Goal: Task Accomplishment & Management: Use online tool/utility

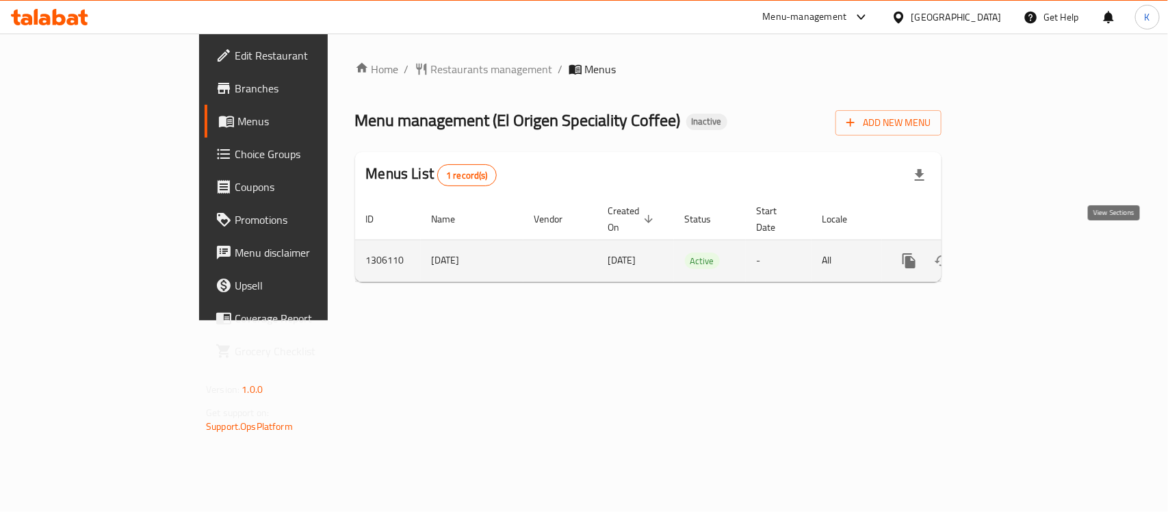
click at [1016, 254] on icon "enhanced table" at bounding box center [1008, 261] width 16 height 16
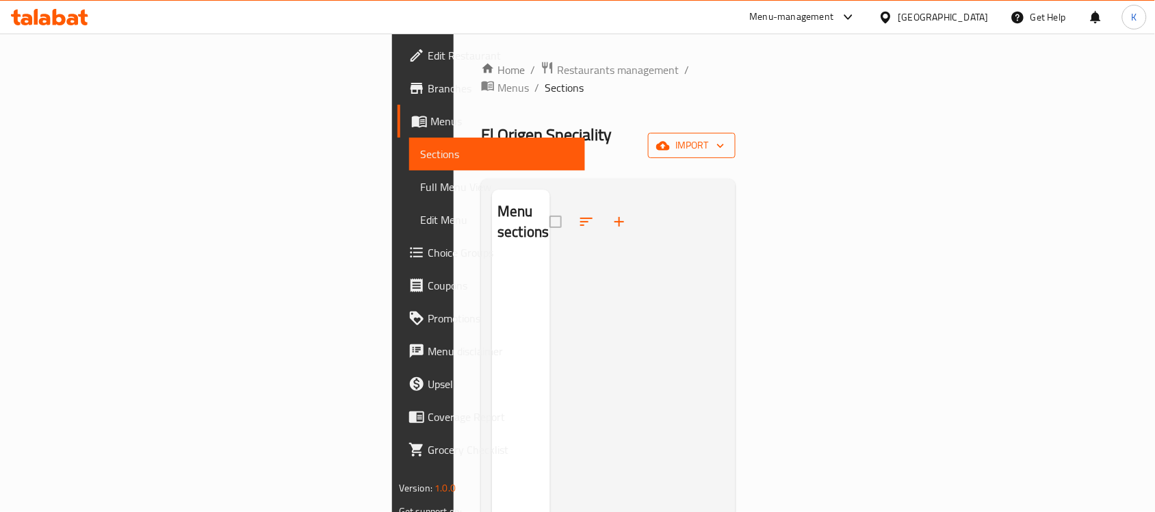
click at [736, 133] on button "import" at bounding box center [692, 145] width 88 height 25
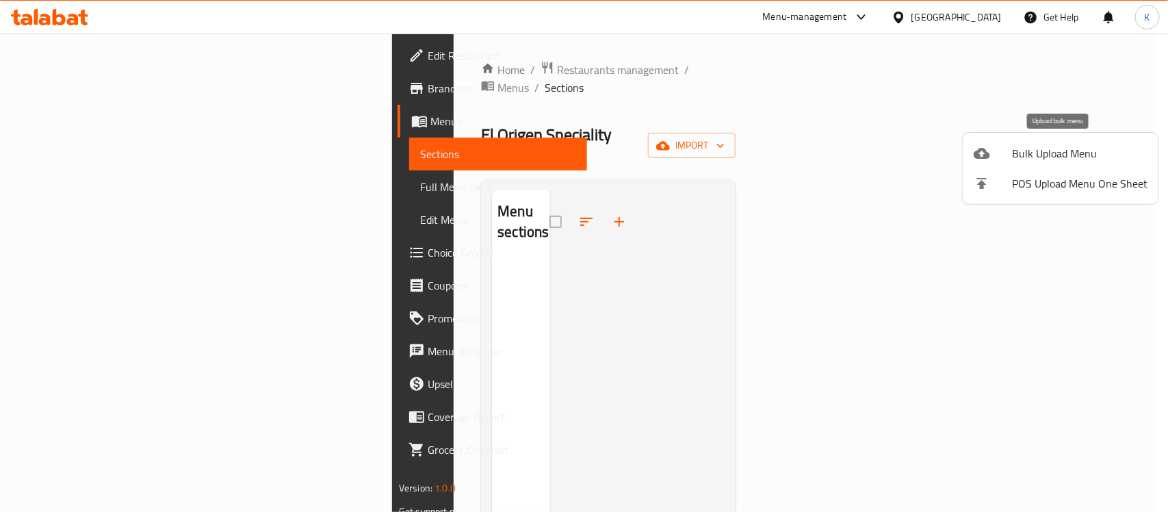
click at [1054, 152] on span "Bulk Upload Menu" at bounding box center [1079, 153] width 135 height 16
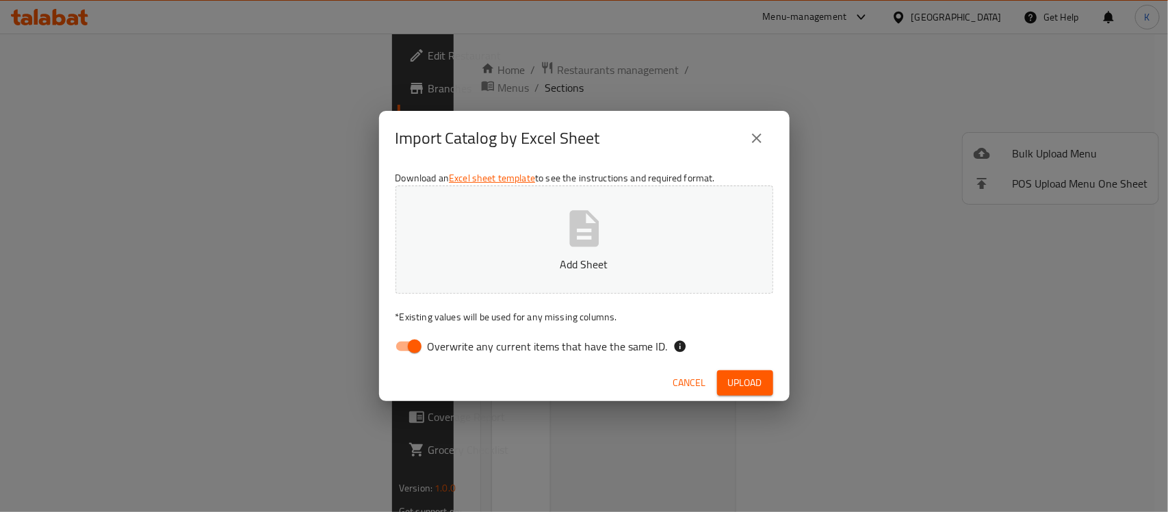
click at [409, 344] on input "Overwrite any current items that have the same ID." at bounding box center [415, 346] width 78 height 26
checkbox input "false"
click at [488, 260] on p "Add Sheet" at bounding box center [584, 264] width 335 height 16
click at [740, 380] on span "Upload" at bounding box center [745, 382] width 34 height 17
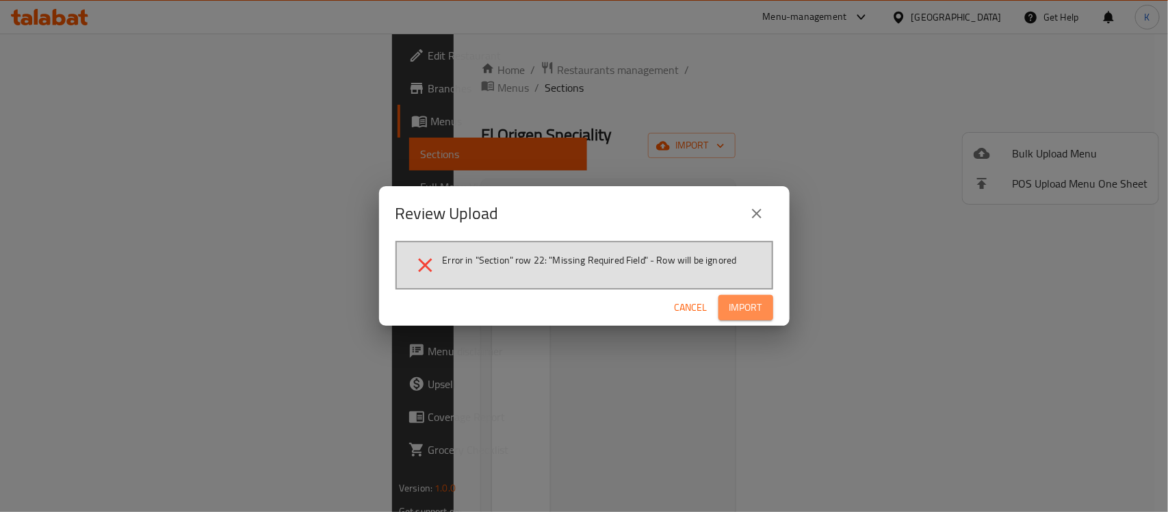
click at [748, 302] on span "Import" at bounding box center [745, 307] width 33 height 17
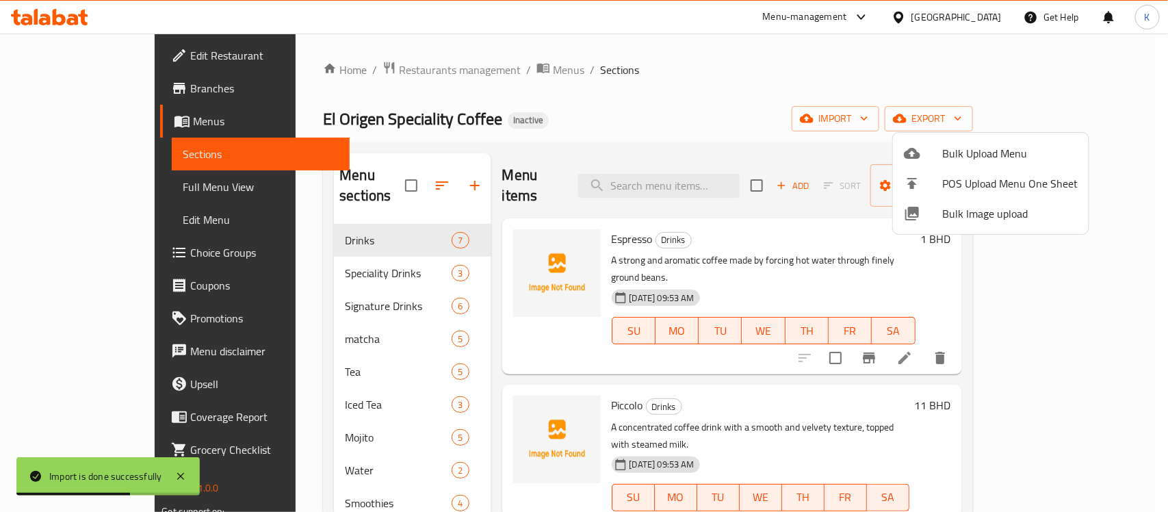
click at [722, 242] on div at bounding box center [584, 256] width 1168 height 512
